Goal: Information Seeking & Learning: Learn about a topic

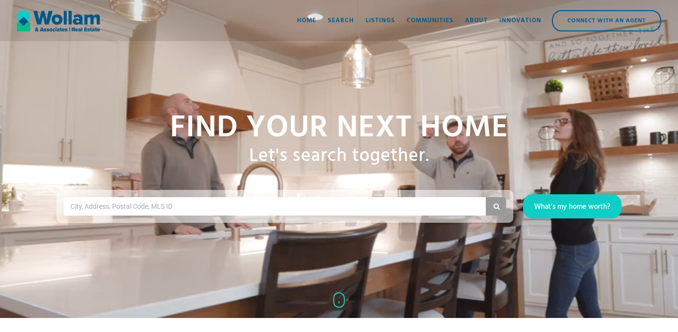
scroll to position [14, 0]
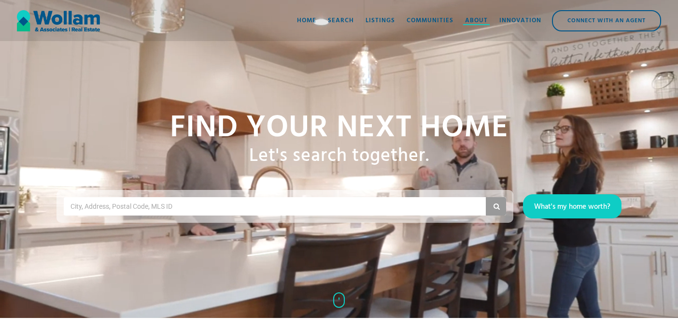
click at [475, 16] on div "About" at bounding box center [476, 21] width 23 height 10
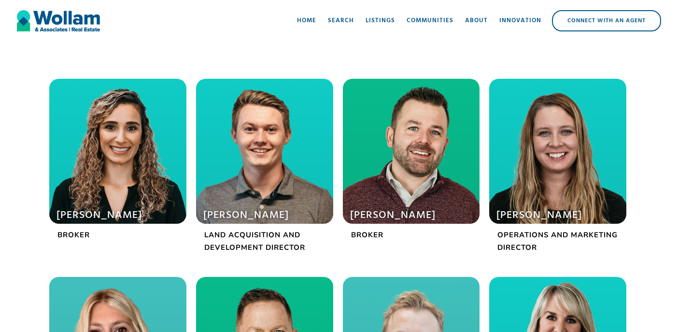
scroll to position [220, 0]
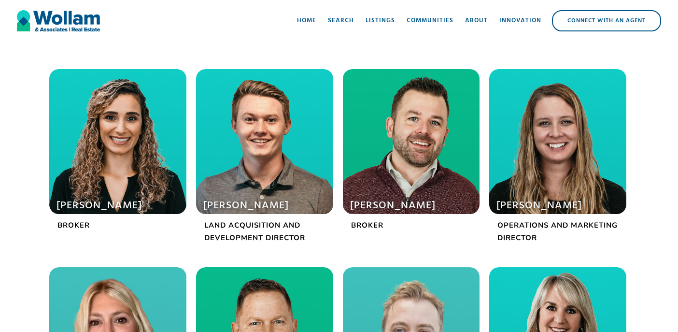
click at [152, 179] on div at bounding box center [117, 141] width 137 height 145
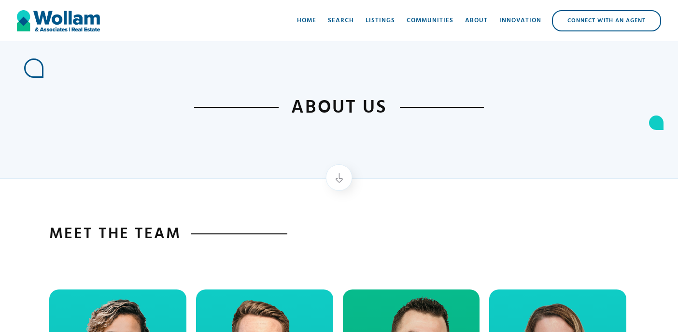
scroll to position [155, 0]
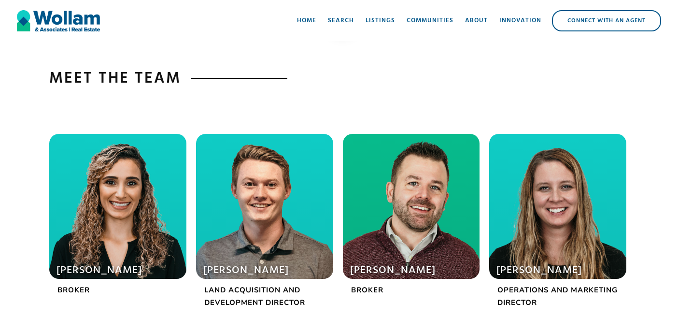
click at [94, 209] on div at bounding box center [117, 206] width 137 height 145
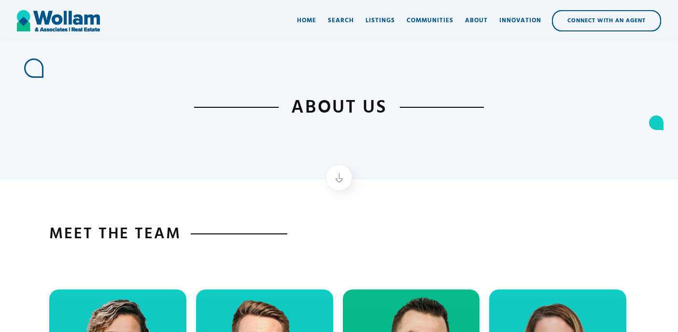
scroll to position [0, 0]
click at [382, 16] on div "Listings" at bounding box center [380, 21] width 29 height 10
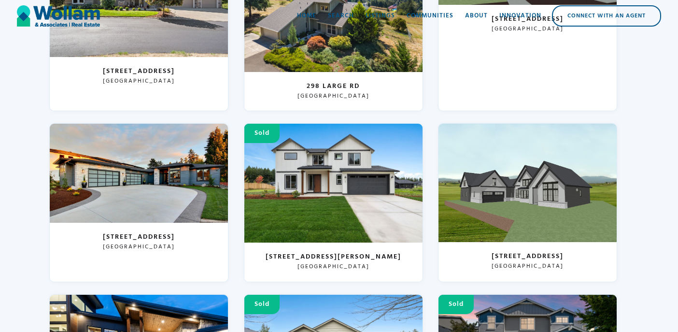
scroll to position [451, 0]
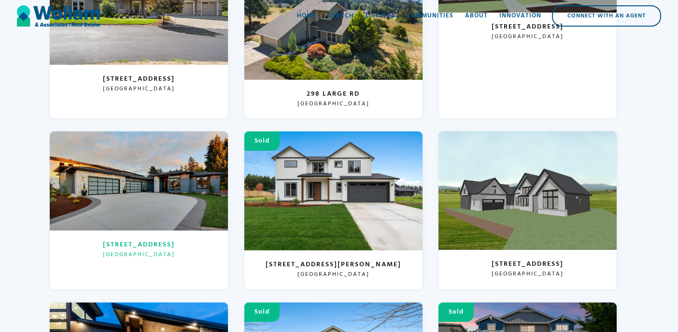
click at [192, 181] on div at bounding box center [139, 180] width 178 height 99
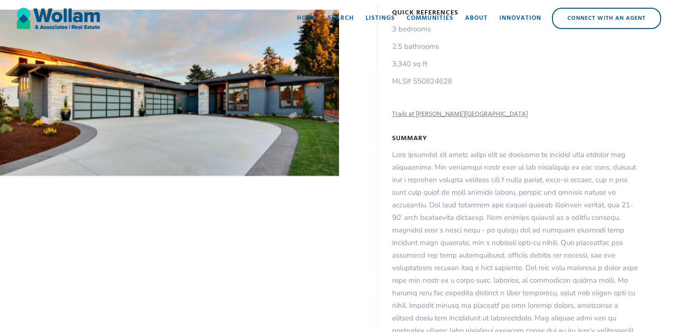
scroll to position [133, 0]
